Goal: Communication & Community: Answer question/provide support

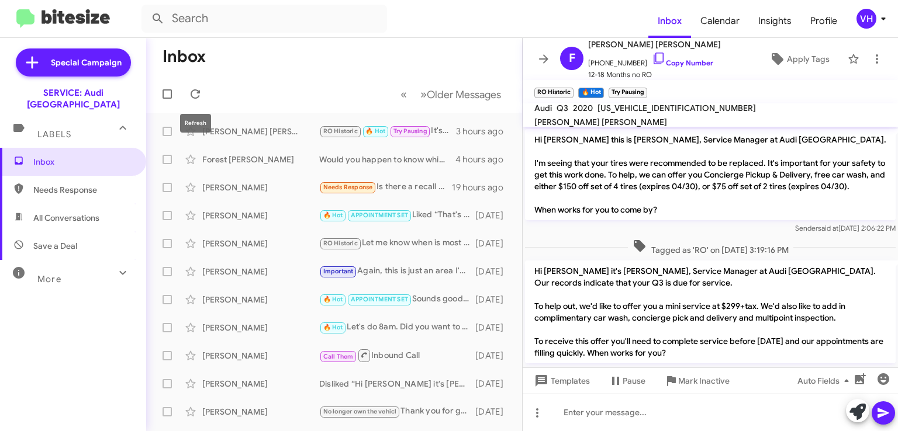
scroll to position [522, 0]
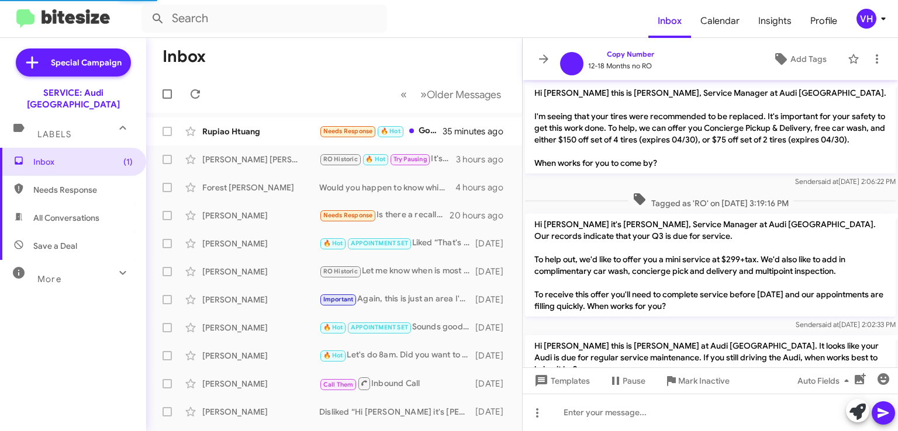
scroll to position [499, 0]
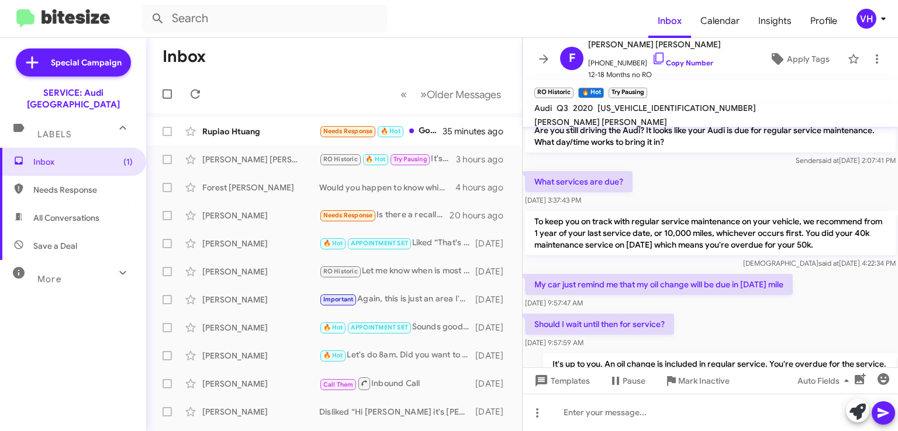
click at [234, 141] on div "Rupiao Htuang Needs Response 🔥 Hot Good afternoon, I want to see if I can sched…" at bounding box center [333, 131] width 357 height 23
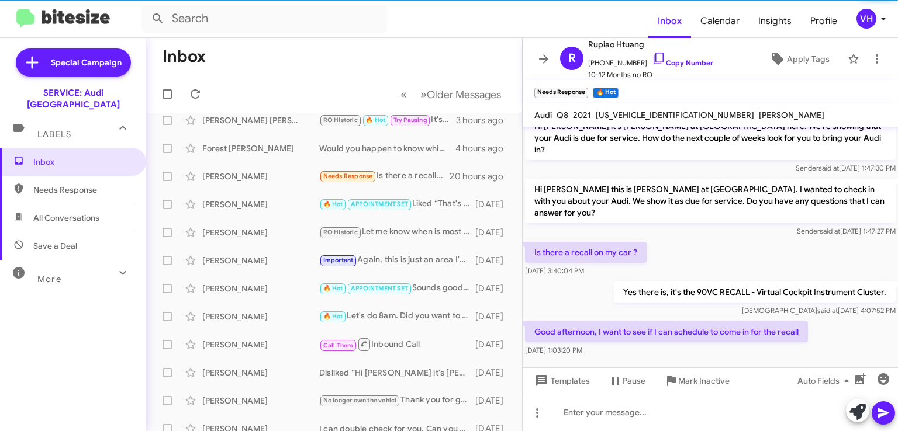
scroll to position [58, 0]
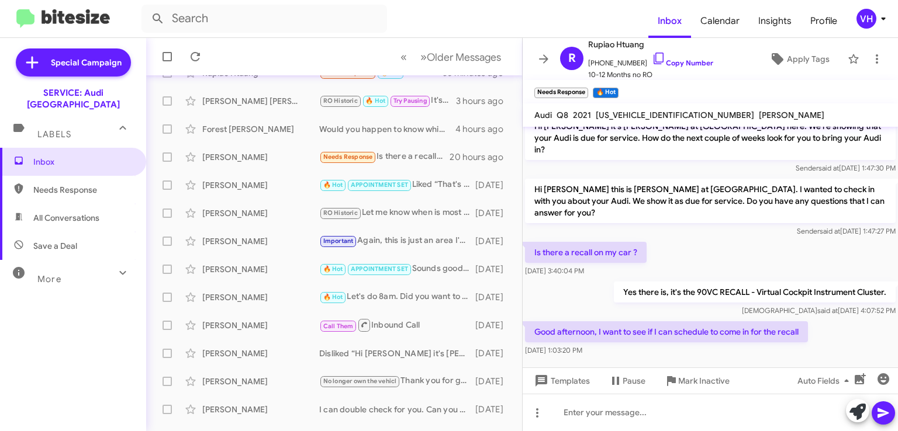
click at [644, 111] on span "WA1EVAF10MD008802" at bounding box center [675, 115] width 158 height 11
copy span "WA1EVAF10MD008802"
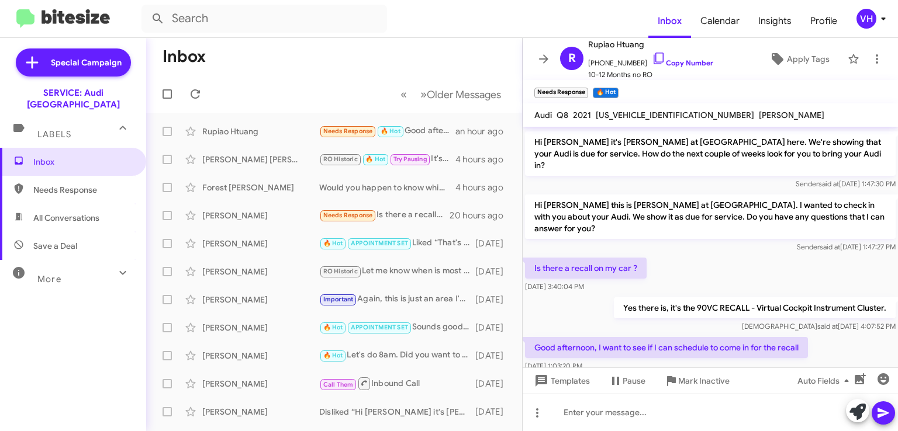
scroll to position [163, 0]
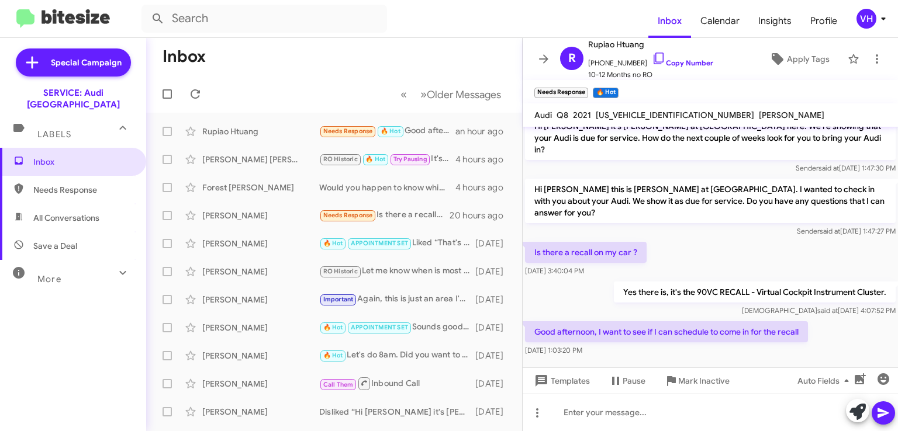
click at [641, 115] on span "WA1EVAF10MD008802" at bounding box center [675, 115] width 158 height 11
click at [641, 115] on span "[US_VEHICLE_IDENTIFICATION_NUMBER]" at bounding box center [675, 115] width 158 height 11
copy span "[US_VEHICLE_IDENTIFICATION_NUMBER]"
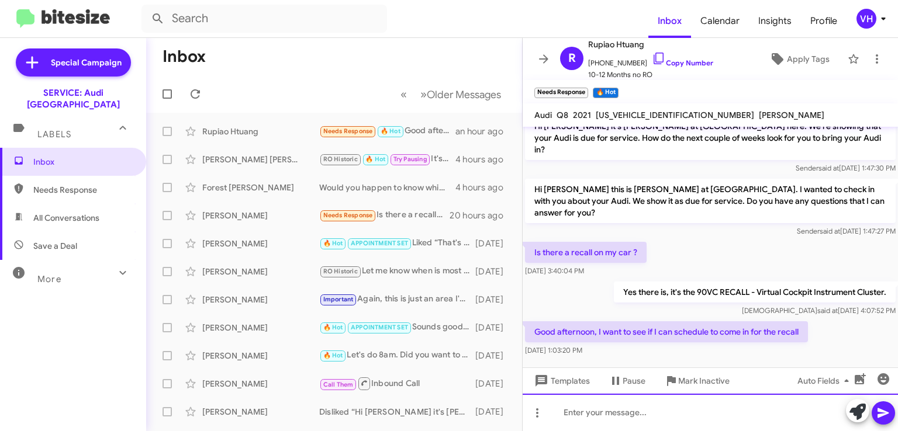
click at [725, 417] on div at bounding box center [710, 412] width 375 height 37
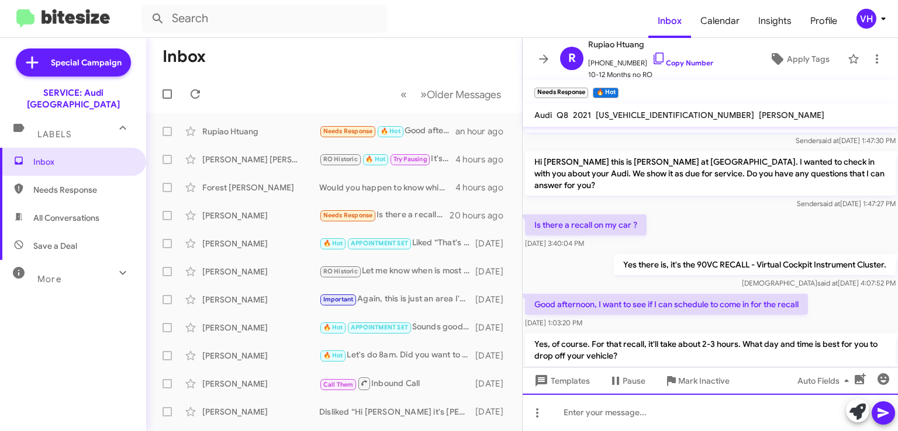
scroll to position [217, 0]
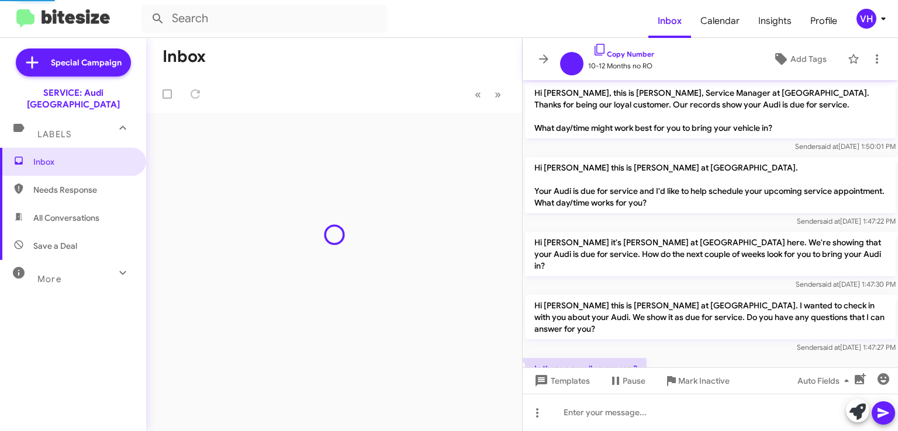
scroll to position [171, 0]
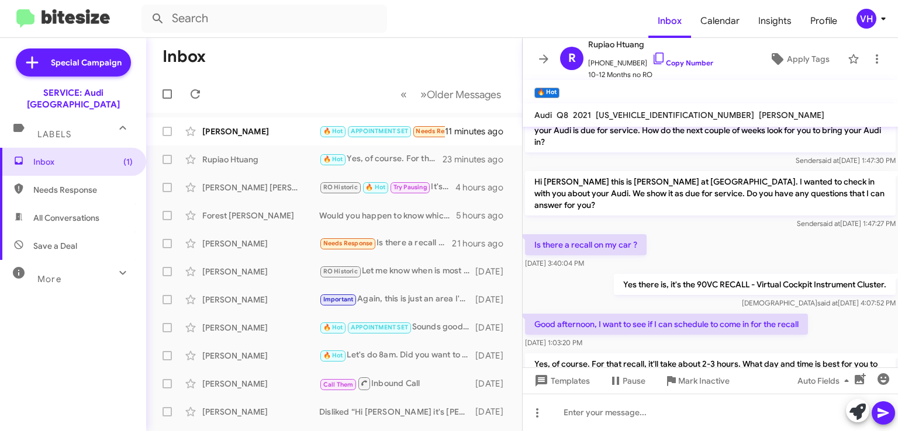
click at [269, 120] on div "William Gaitan 🔥 Hot APPOINTMENT SET Needs Response Hi Steven, I received an in…" at bounding box center [333, 131] width 357 height 23
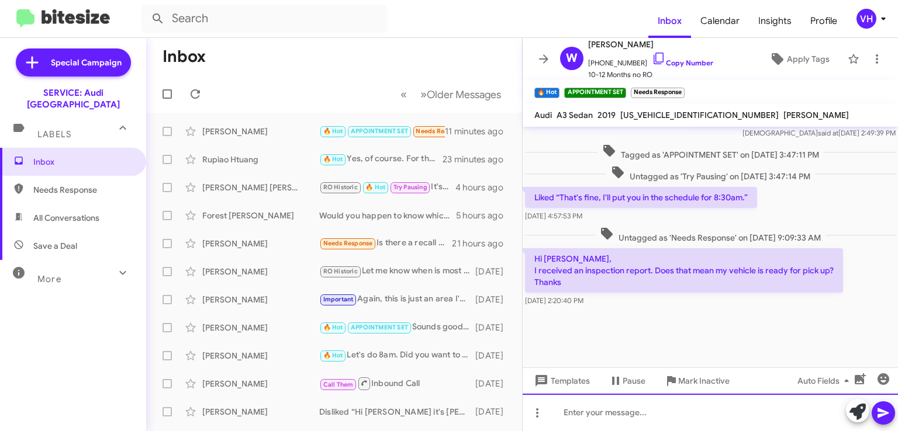
click at [627, 407] on div at bounding box center [710, 412] width 375 height 37
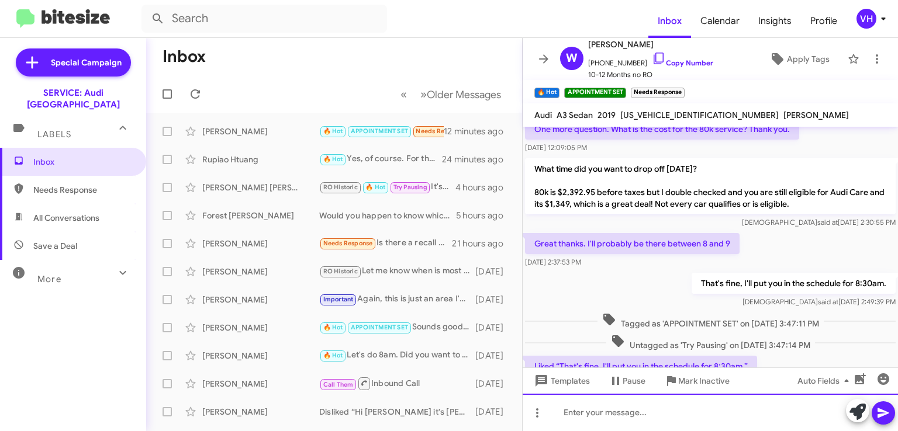
scroll to position [1120, 0]
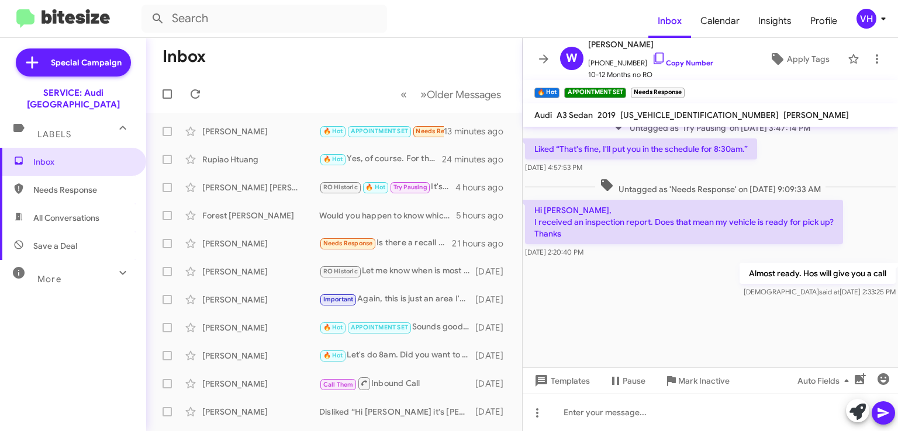
click at [250, 134] on div "[PERSON_NAME]" at bounding box center [260, 132] width 117 height 12
click at [254, 157] on div "Rupiao Htuang" at bounding box center [260, 160] width 117 height 12
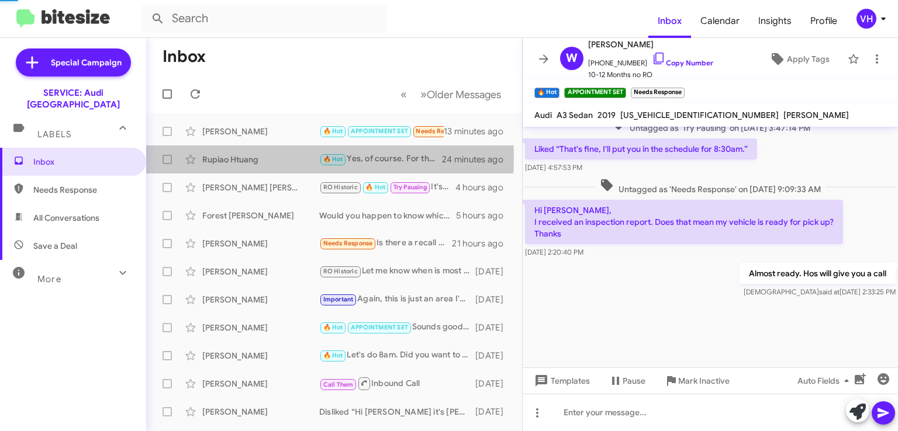
scroll to position [217, 0]
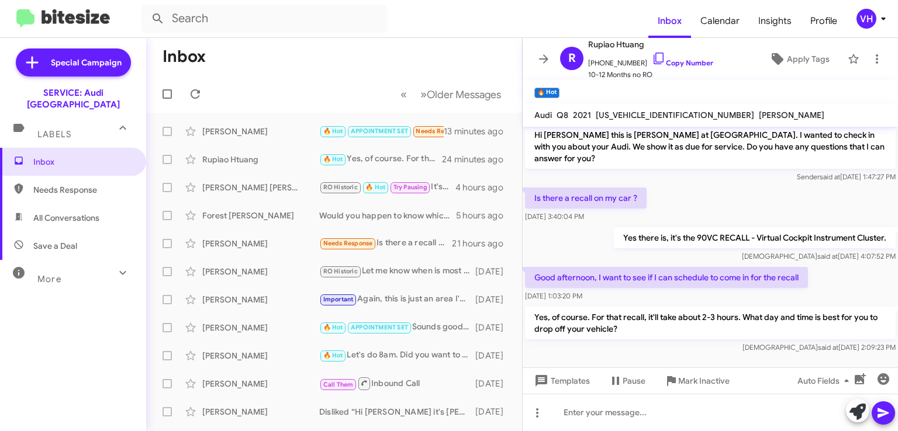
click at [267, 139] on div "William Gaitan 🔥 Hot APPOINTMENT SET Needs Response Hi Steven, I received an in…" at bounding box center [333, 131] width 357 height 23
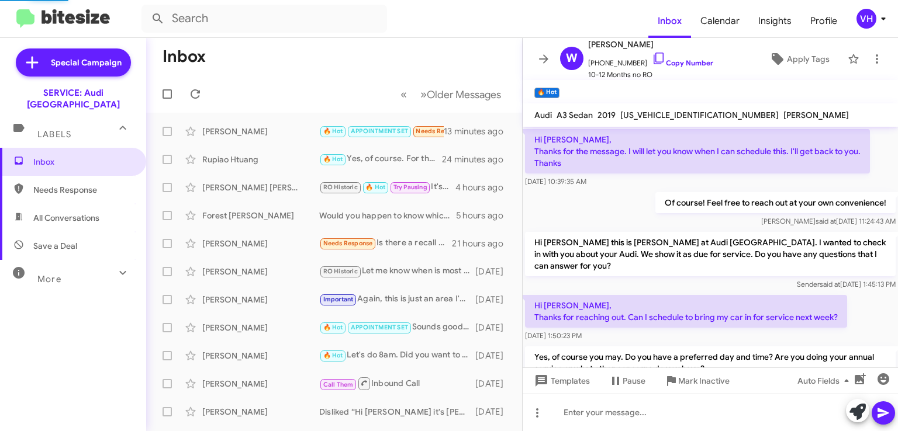
scroll to position [58, 0]
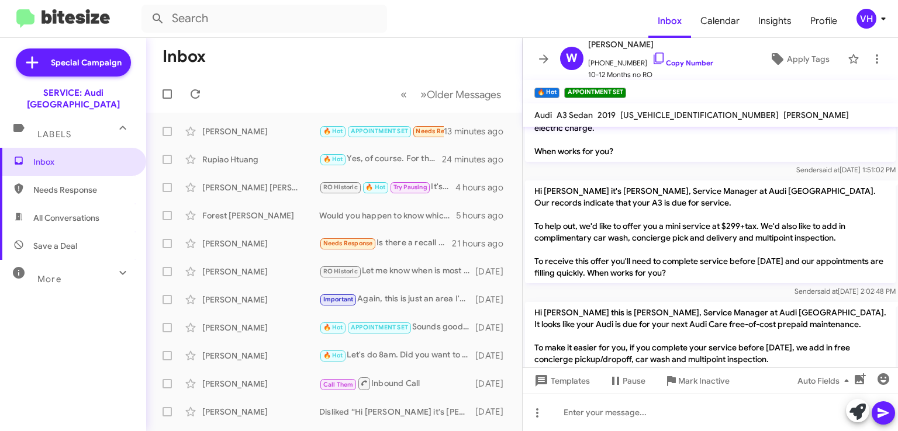
click at [264, 160] on div "Rupiao Htuang" at bounding box center [260, 160] width 117 height 12
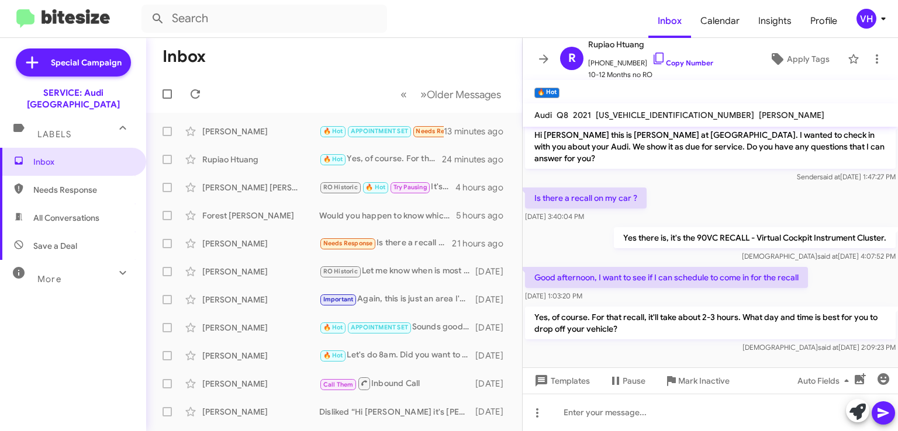
click at [275, 198] on div "Fiona Lon RO Historic 🔥 Hot Try Pausing It's up to you. An oil change is includ…" at bounding box center [333, 187] width 357 height 23
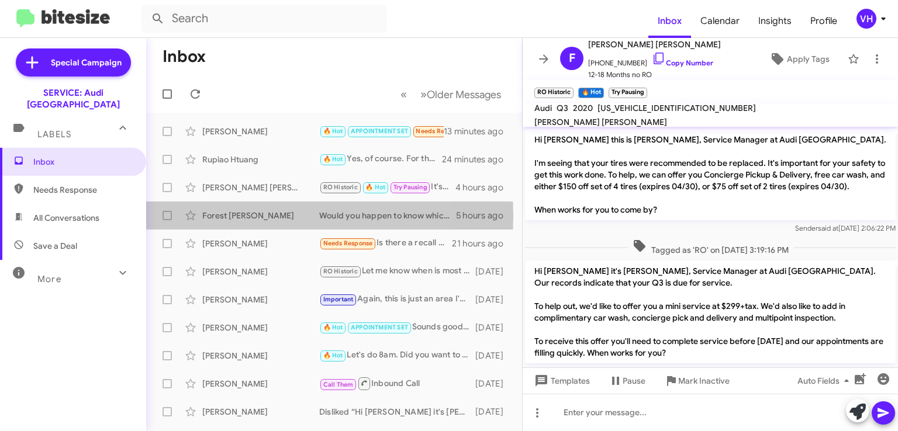
click at [260, 216] on div "Forest [PERSON_NAME]" at bounding box center [260, 216] width 117 height 12
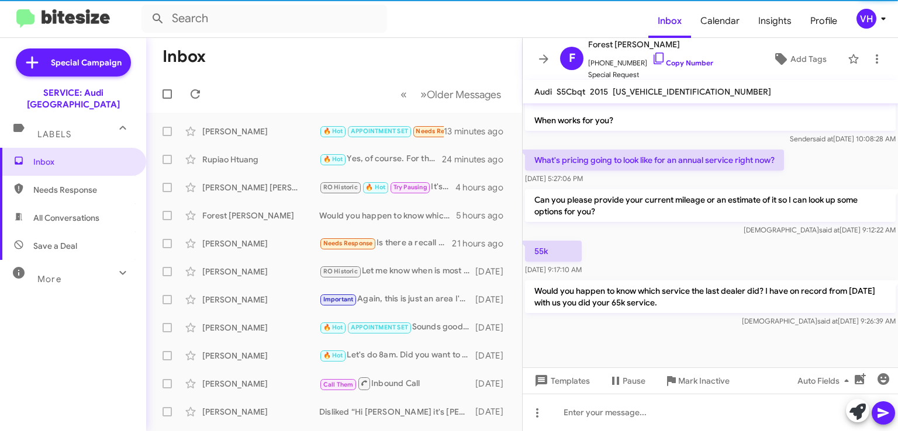
scroll to position [828, 0]
click at [256, 136] on div "[PERSON_NAME]" at bounding box center [260, 132] width 117 height 12
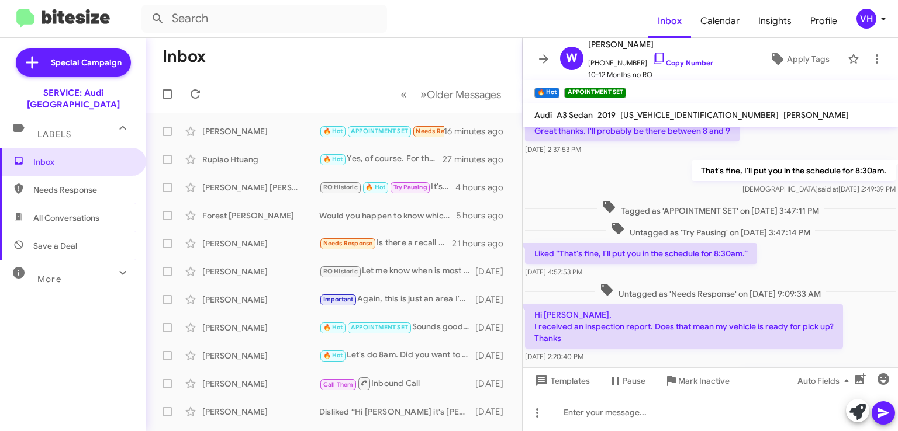
scroll to position [1120, 0]
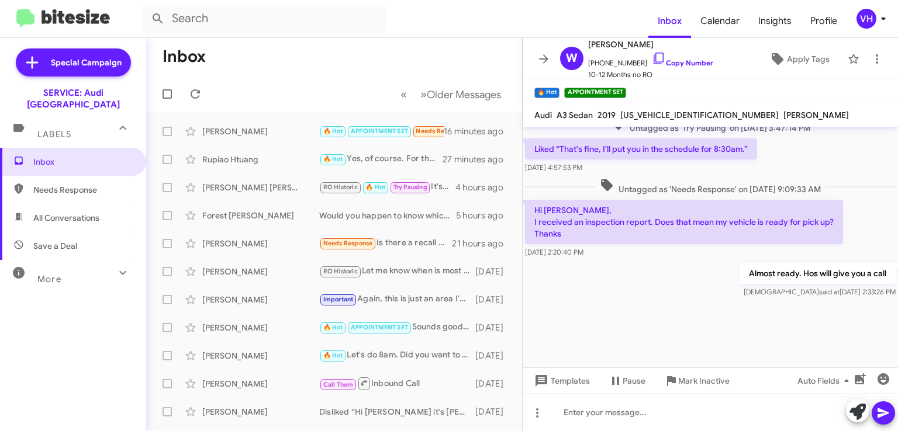
click at [246, 132] on div "[PERSON_NAME]" at bounding box center [260, 132] width 117 height 12
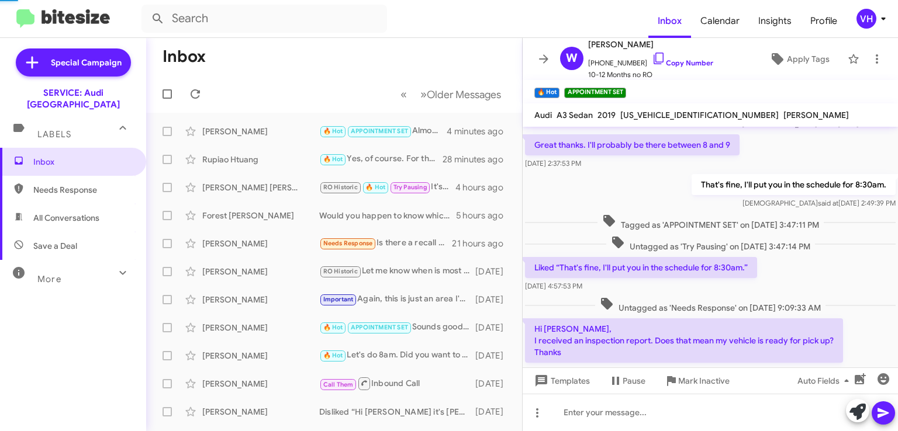
scroll to position [1120, 0]
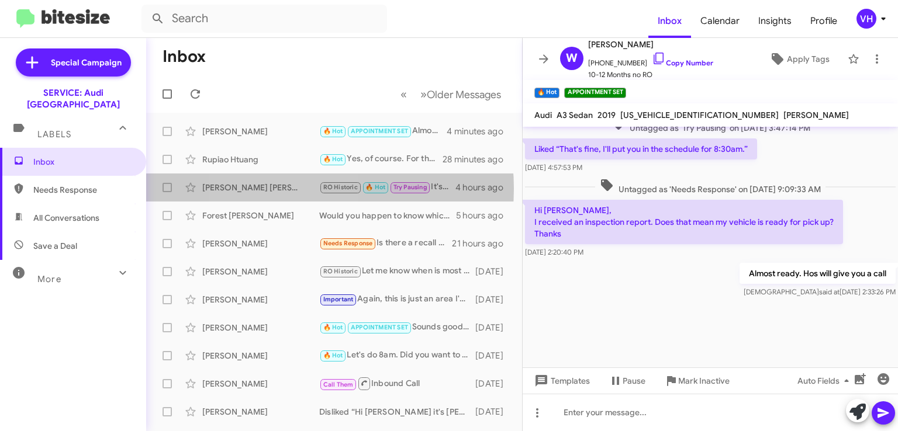
click at [287, 188] on div "[PERSON_NAME] [PERSON_NAME]" at bounding box center [260, 188] width 117 height 12
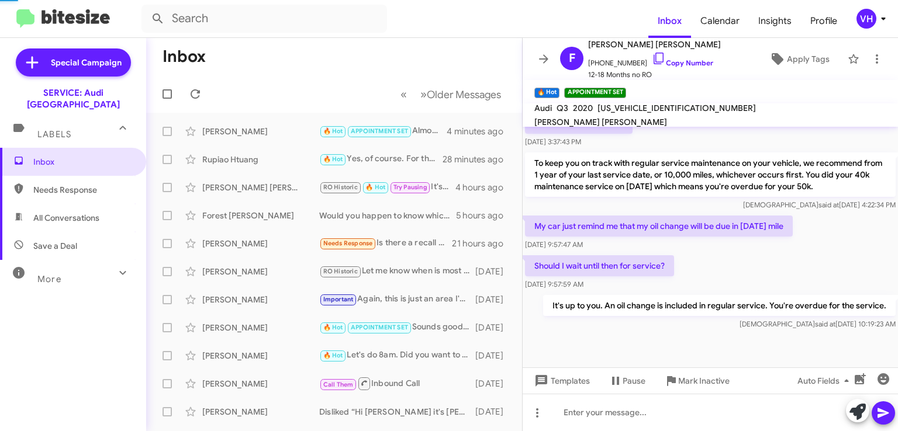
scroll to position [545, 0]
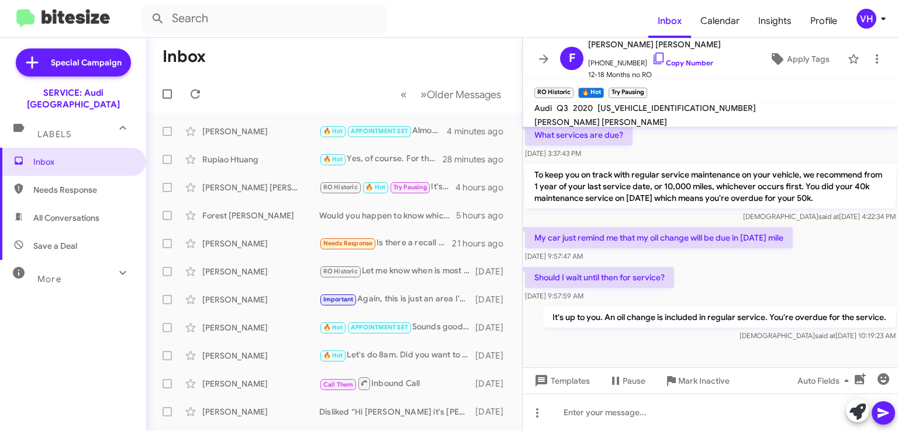
click at [644, 89] on span "×" at bounding box center [644, 87] width 7 height 14
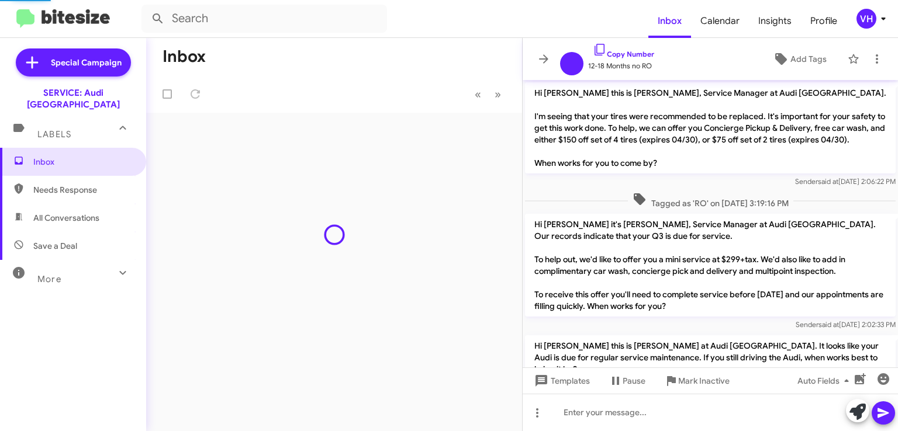
scroll to position [524, 0]
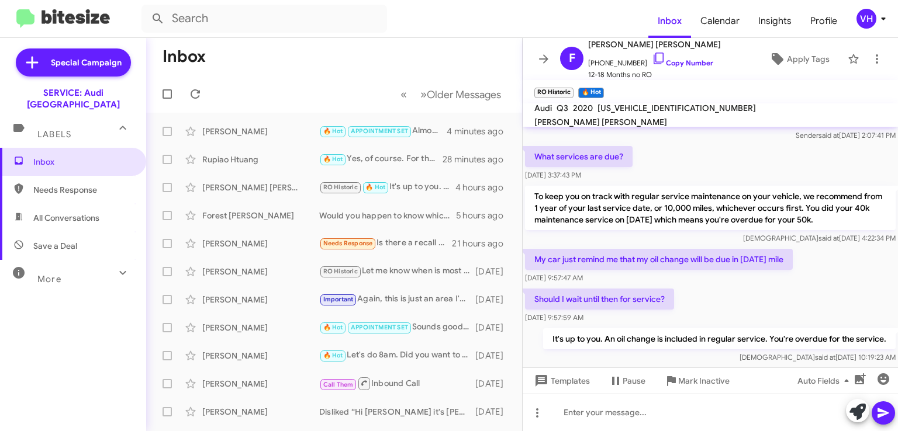
click at [548, 60] on icon at bounding box center [544, 59] width 14 height 14
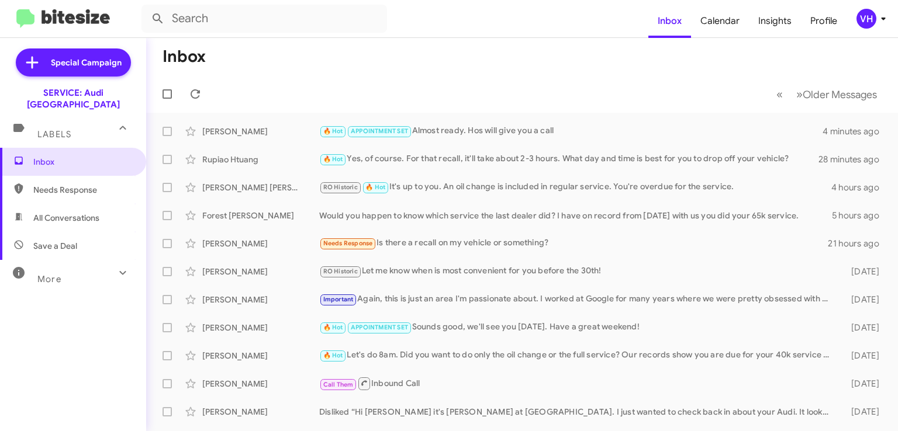
click at [531, 246] on div "Needs Response Is there a recall on my vehicle or something?" at bounding box center [573, 243] width 509 height 13
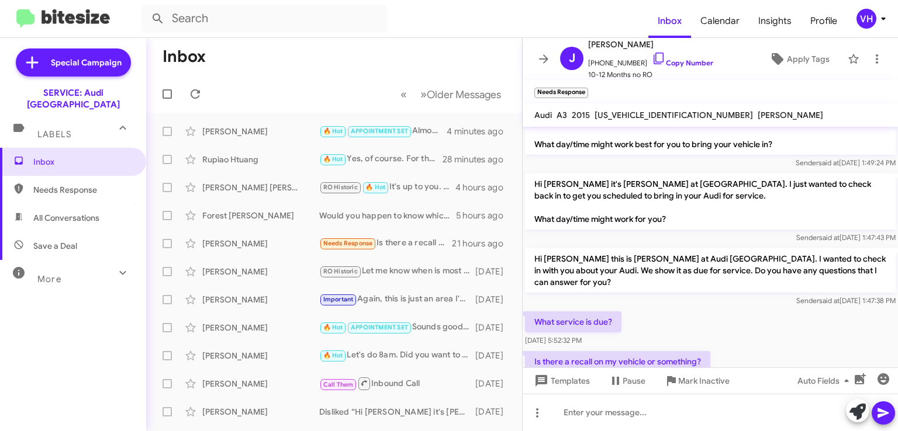
scroll to position [65, 0]
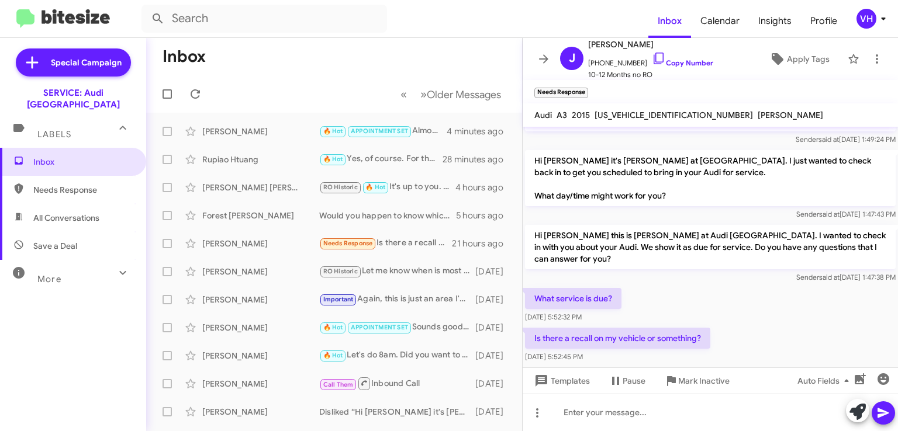
click at [646, 111] on span "[US_VEHICLE_IDENTIFICATION_NUMBER]" at bounding box center [673, 115] width 158 height 11
click at [647, 112] on span "[US_VEHICLE_IDENTIFICATION_NUMBER]" at bounding box center [673, 115] width 158 height 11
copy span "WAUCCGFF4F1135281"
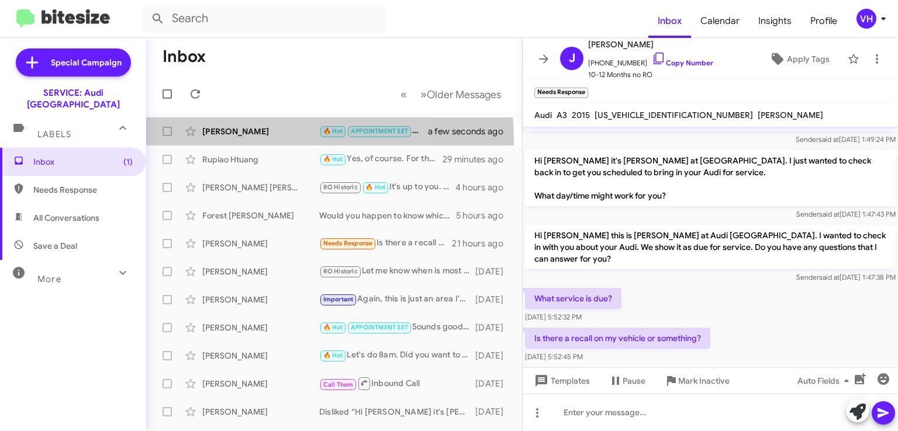
click at [251, 139] on div "William Gaitan 🔥 Hot APPOINTMENT SET Thank you a few seconds ago" at bounding box center [333, 131] width 357 height 23
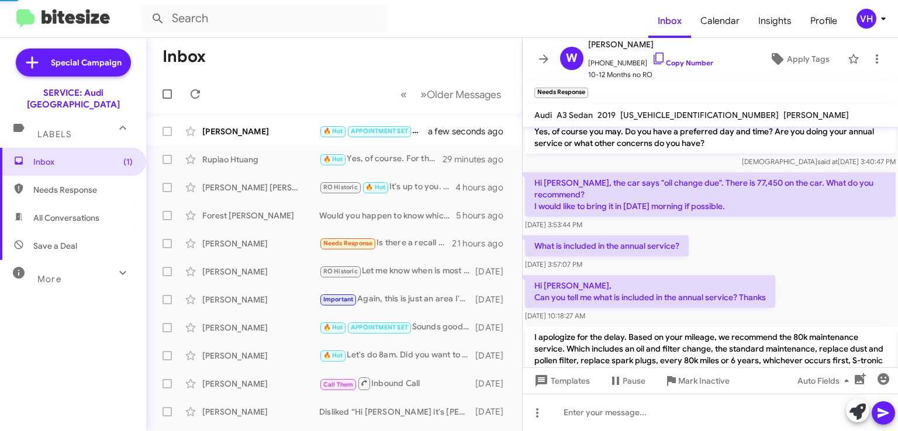
scroll to position [643, 0]
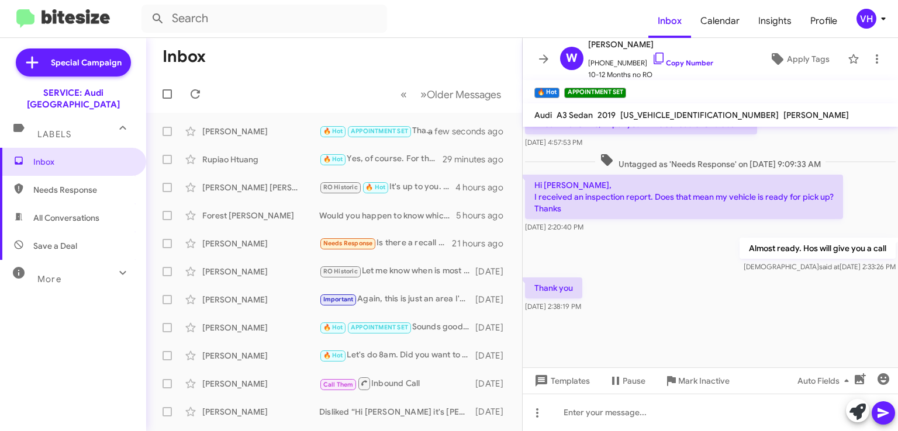
click at [254, 163] on div "Rupiao Htuang" at bounding box center [260, 160] width 117 height 12
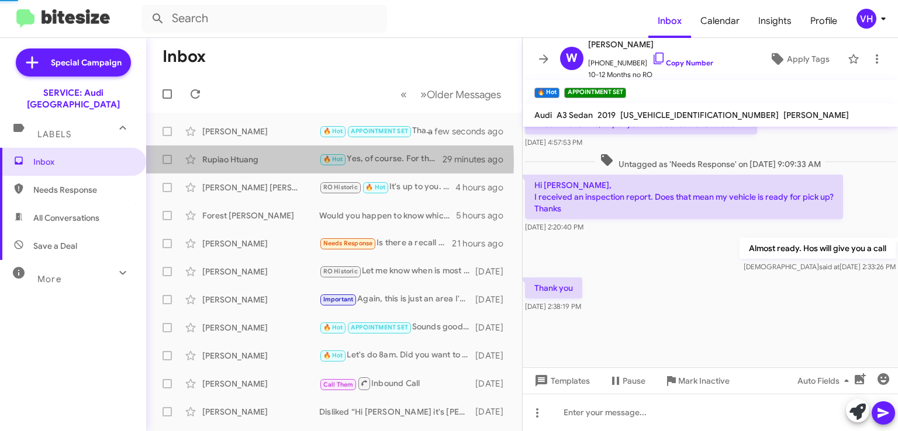
scroll to position [217, 0]
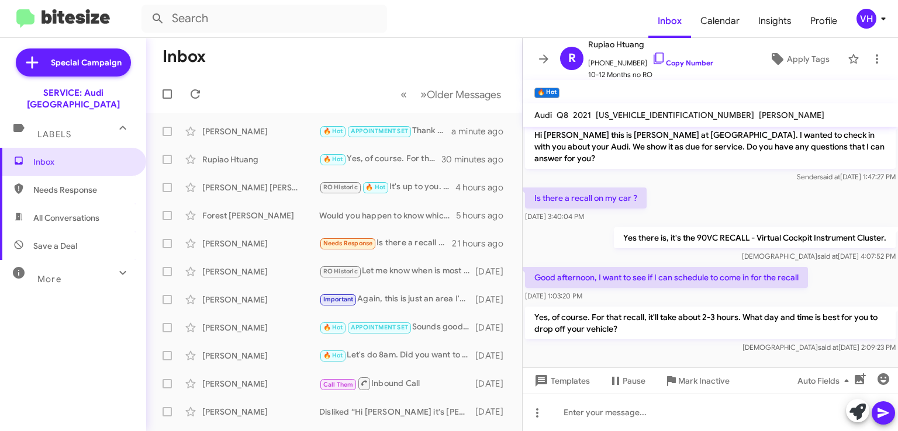
click at [658, 356] on div at bounding box center [710, 367] width 375 height 23
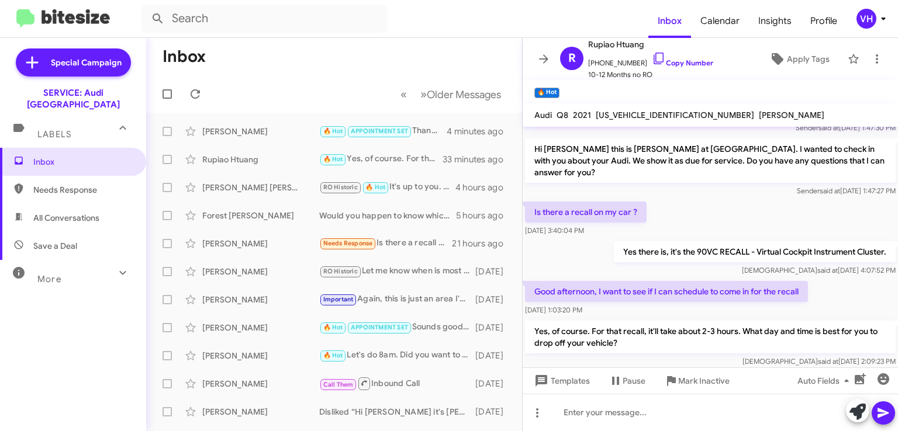
scroll to position [191, 0]
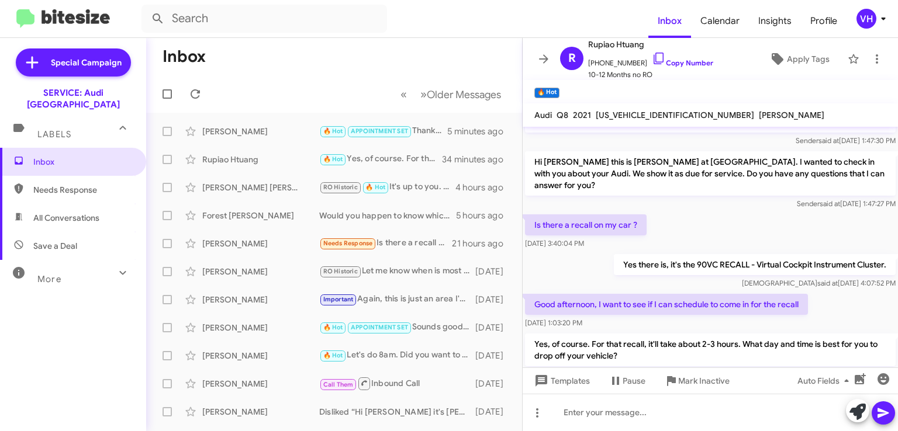
click at [600, 215] on p "Is there a recall on my car ?" at bounding box center [586, 225] width 122 height 21
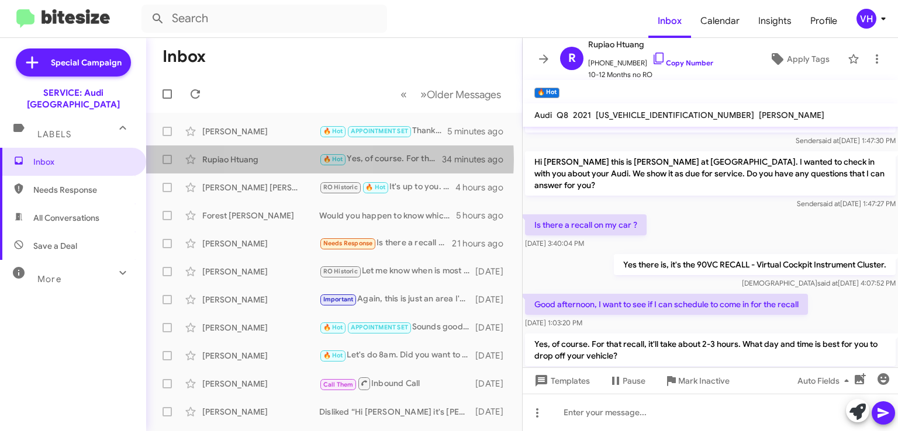
click at [295, 159] on div "Rupiao Htuang" at bounding box center [260, 160] width 117 height 12
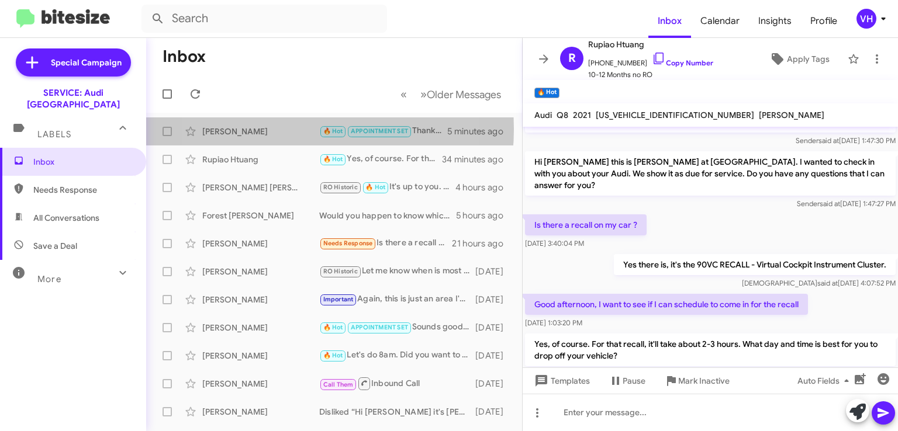
click at [274, 129] on div "[PERSON_NAME]" at bounding box center [260, 132] width 117 height 12
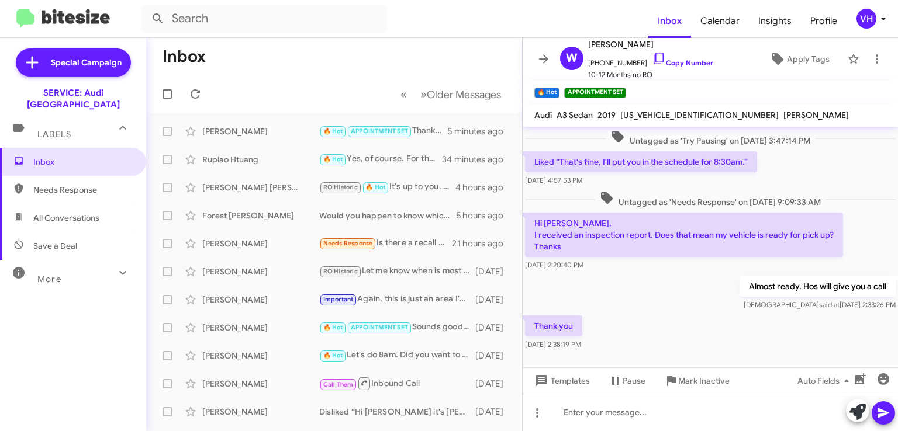
scroll to position [689, 0]
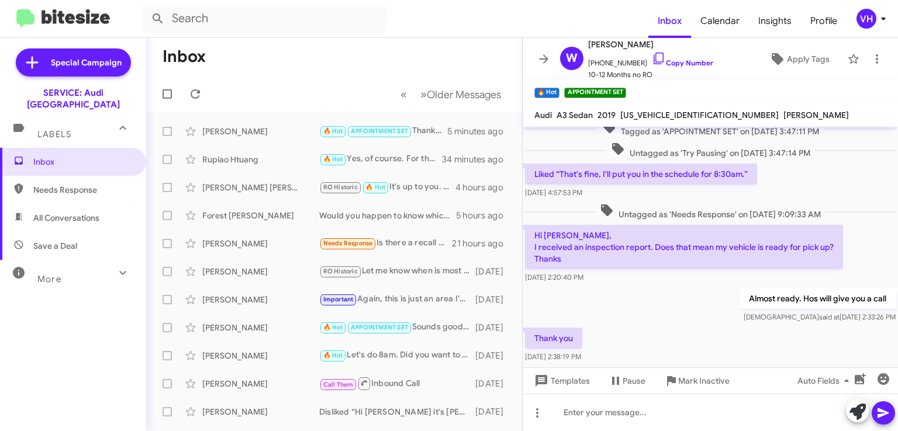
click at [274, 156] on div "Rupiao Htuang" at bounding box center [260, 160] width 117 height 12
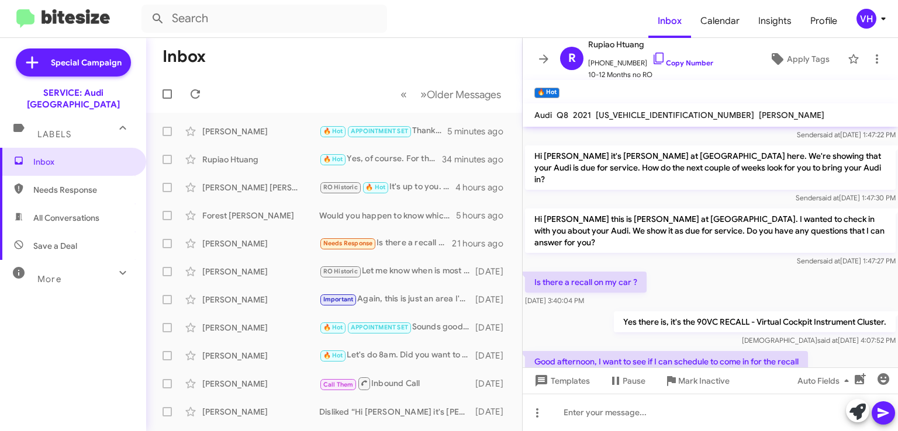
scroll to position [217, 0]
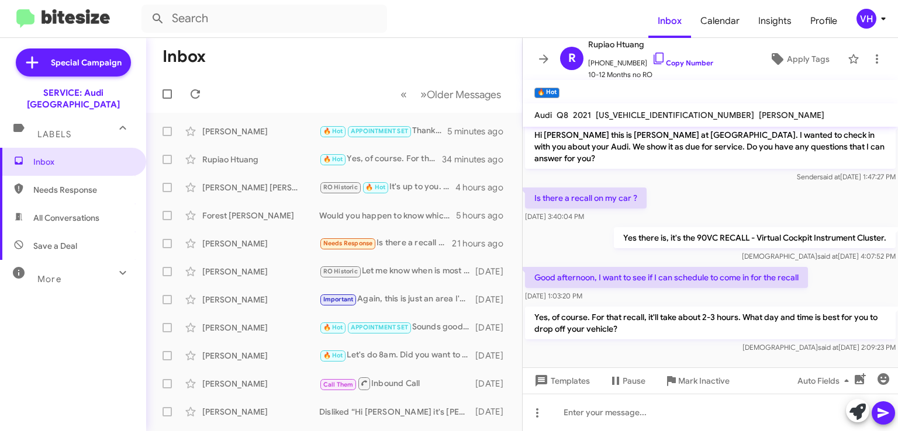
click at [286, 243] on div "[PERSON_NAME]" at bounding box center [260, 244] width 117 height 12
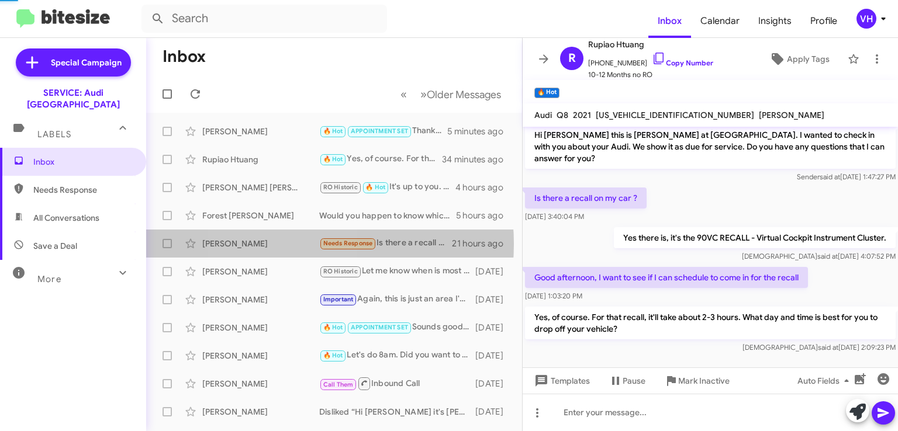
scroll to position [65, 0]
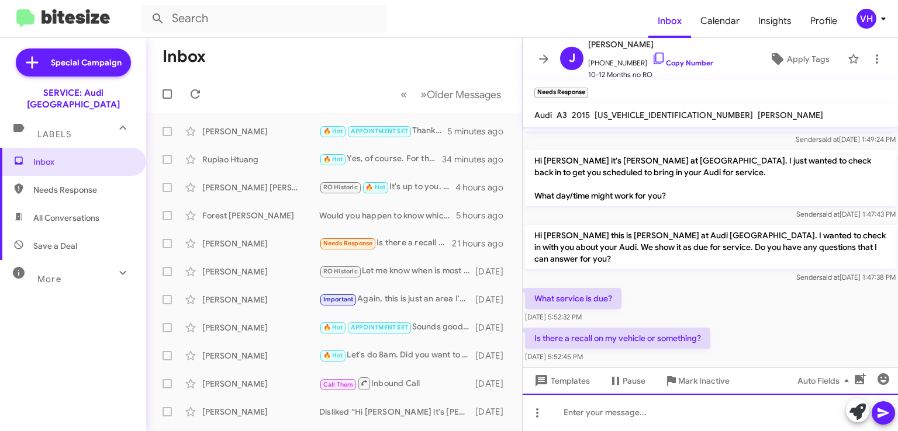
click at [734, 406] on div at bounding box center [710, 412] width 375 height 37
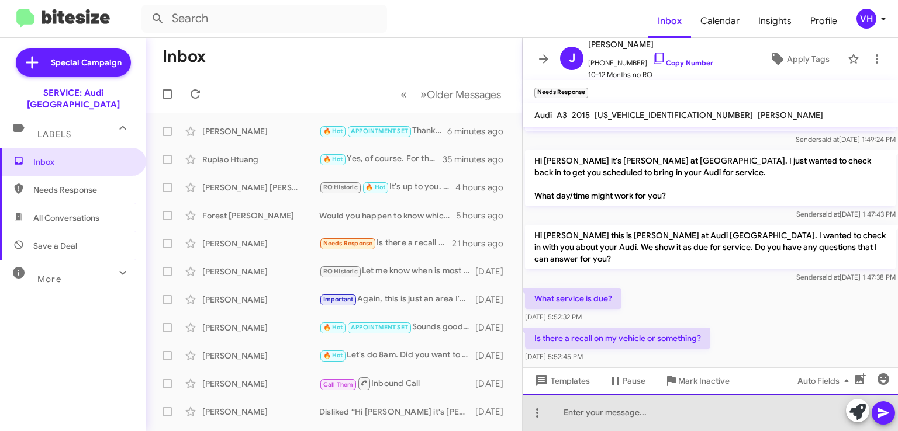
click at [619, 413] on div at bounding box center [710, 412] width 375 height 37
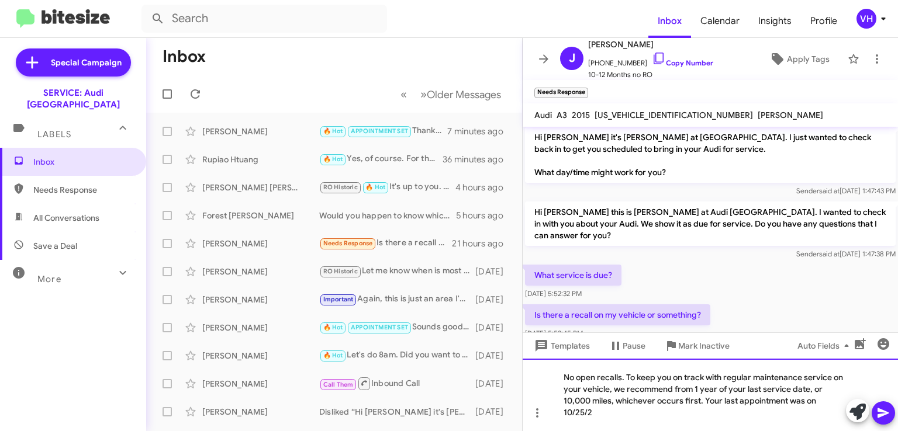
scroll to position [101, 0]
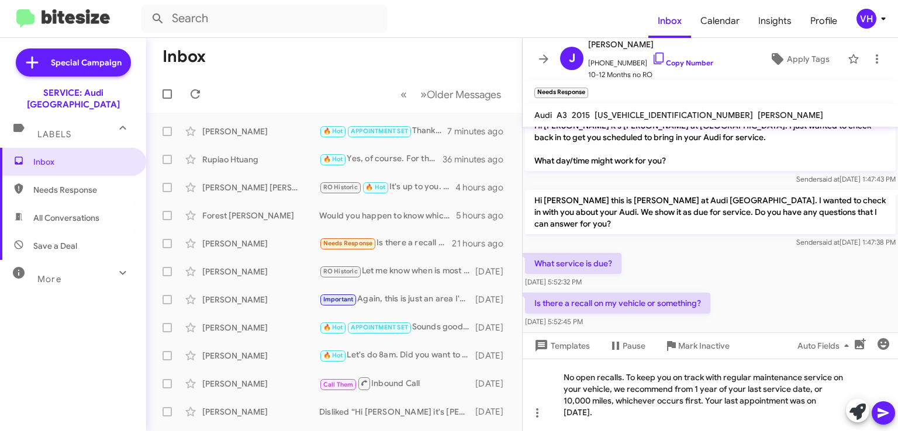
click at [886, 414] on icon at bounding box center [882, 414] width 11 height 10
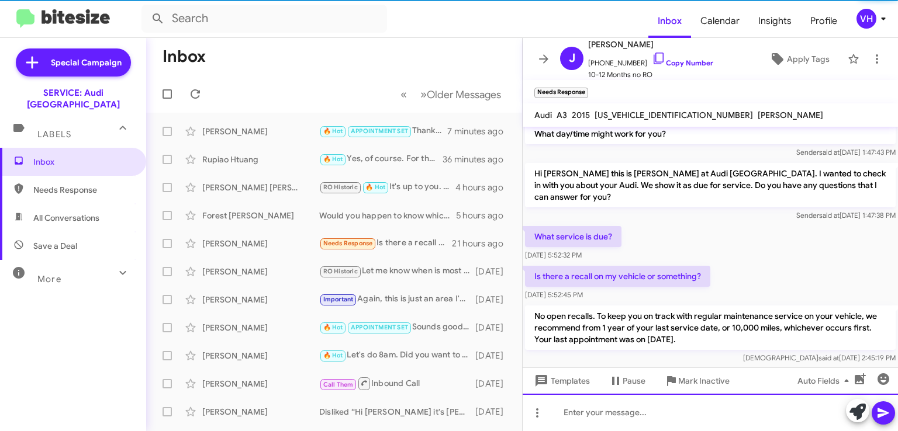
scroll to position [132, 0]
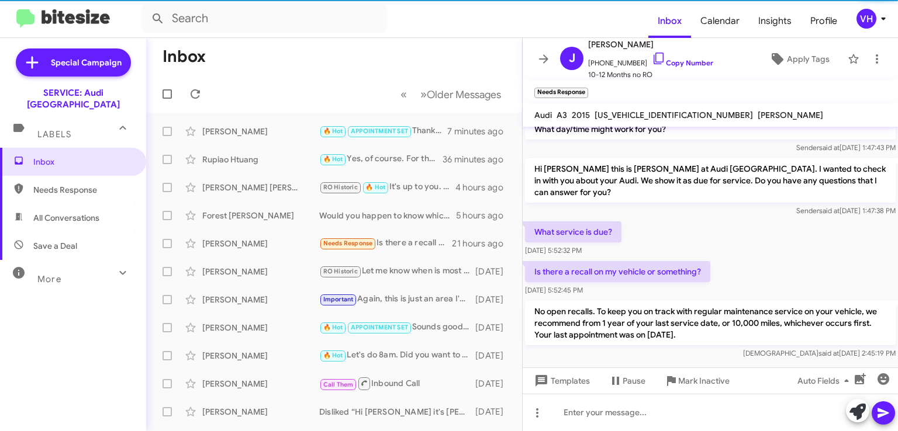
click at [51, 156] on span "Inbox" at bounding box center [82, 162] width 99 height 12
